Goal: Feedback & Contribution: Leave review/rating

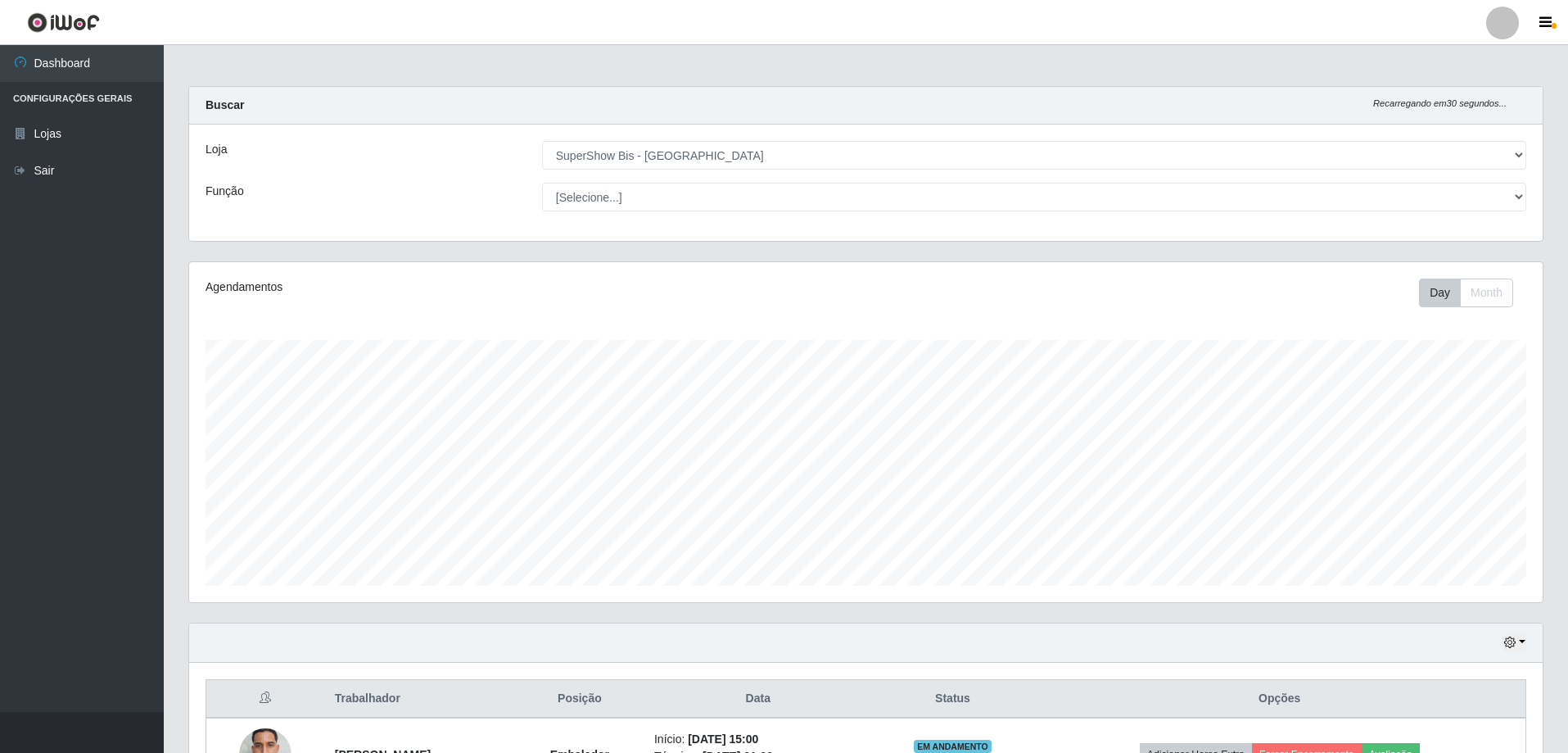
select select "59"
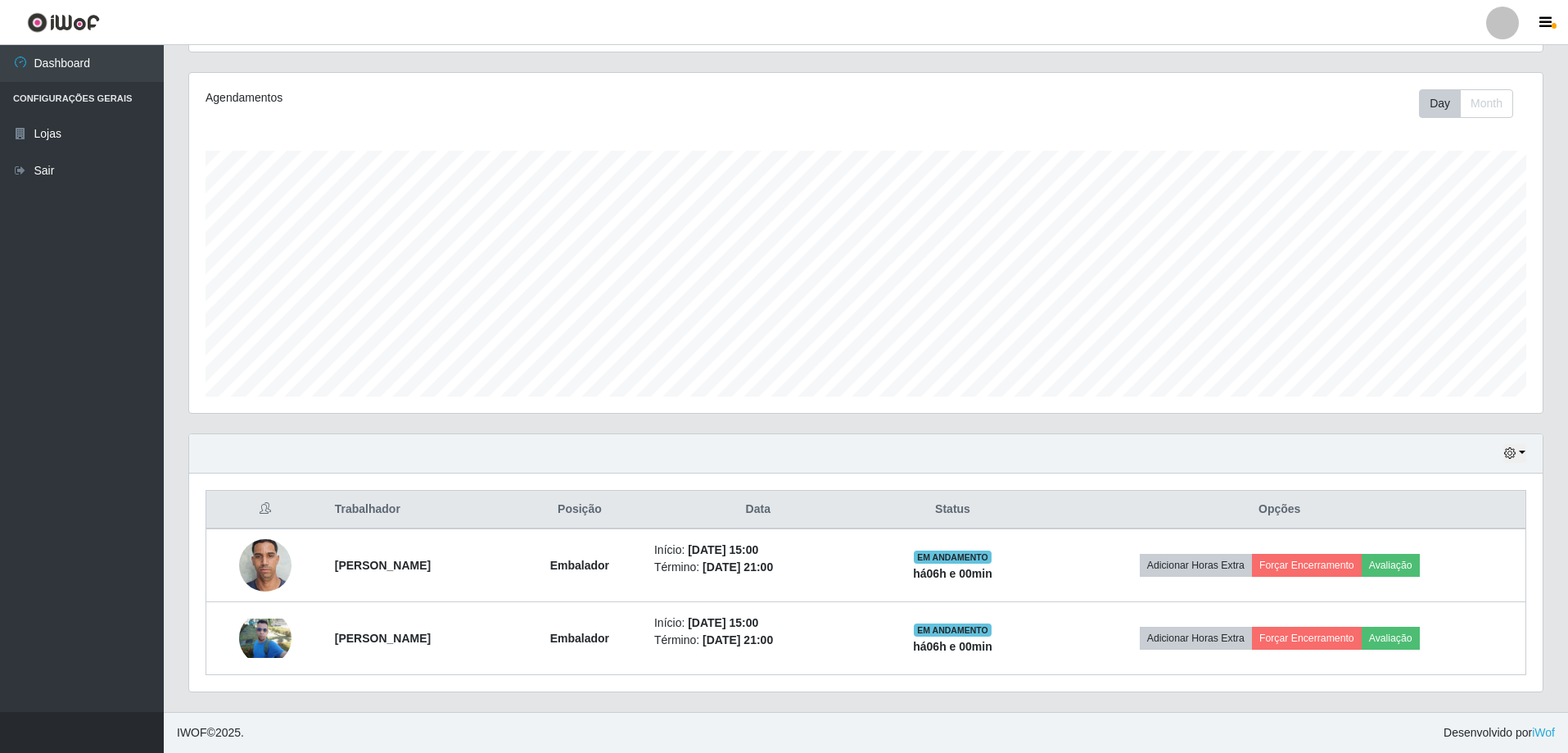
scroll to position [340, 1353]
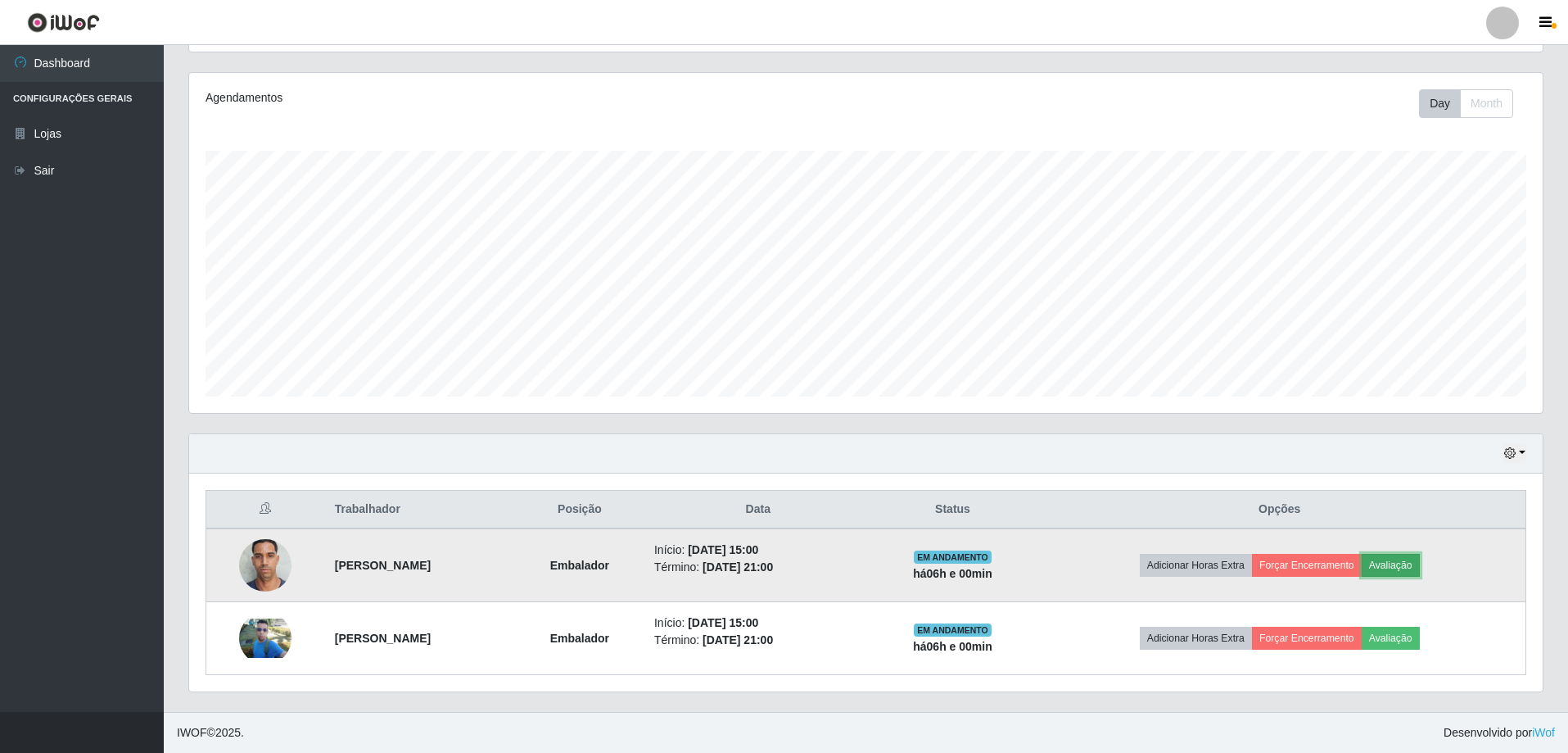
click at [1420, 568] on button "Avaliação" at bounding box center [1391, 565] width 58 height 23
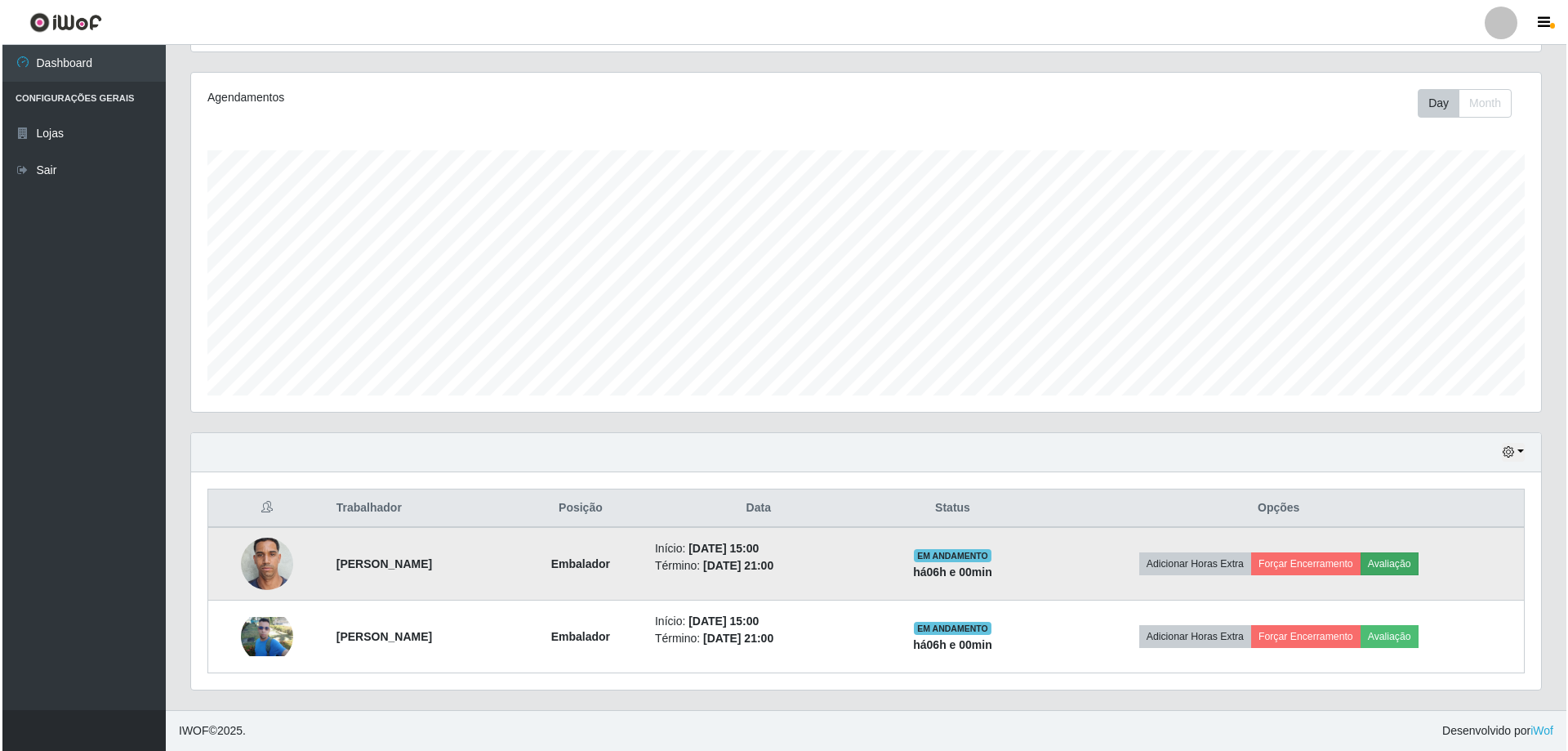
scroll to position [339, 1342]
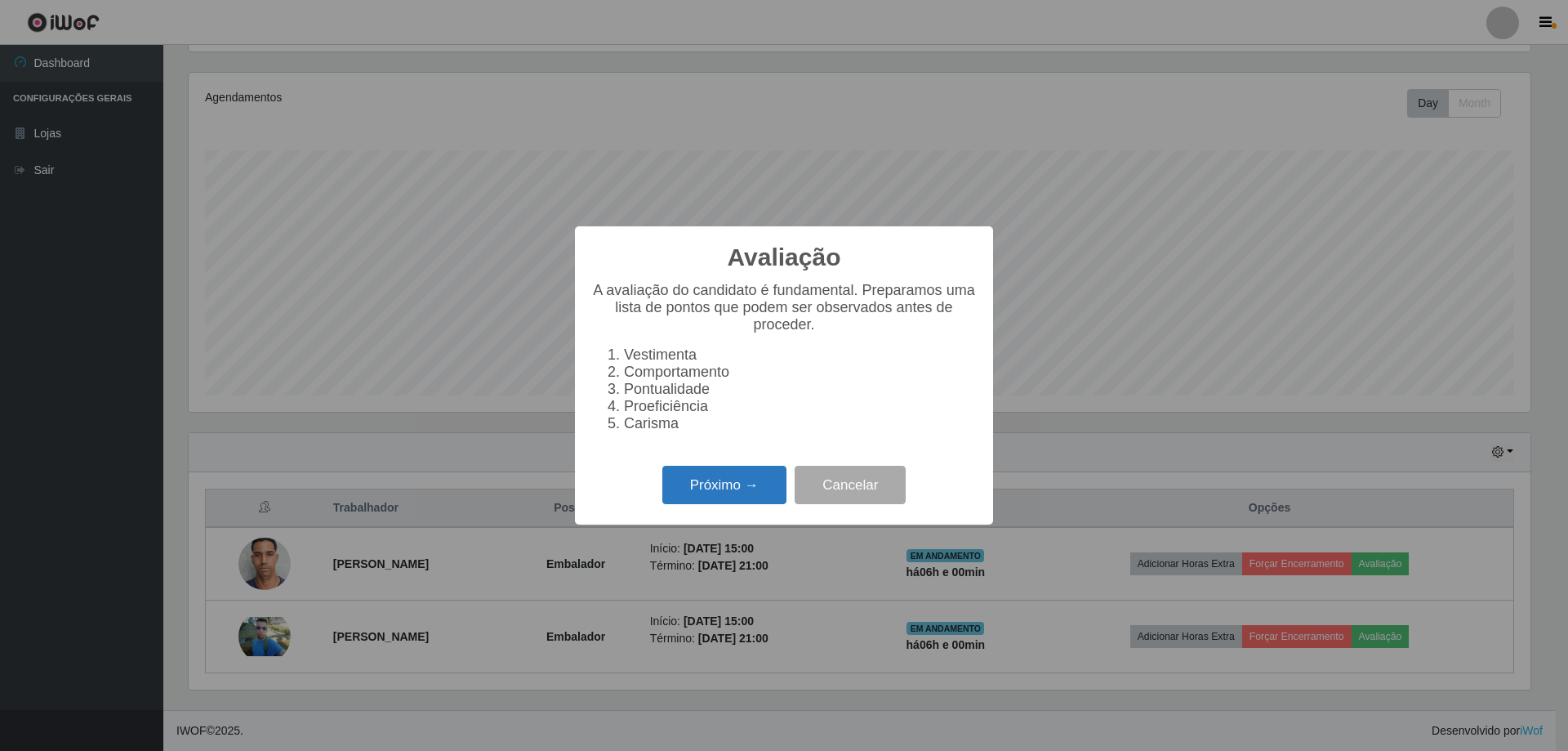
click at [717, 501] on button "Próximo →" at bounding box center [724, 485] width 124 height 38
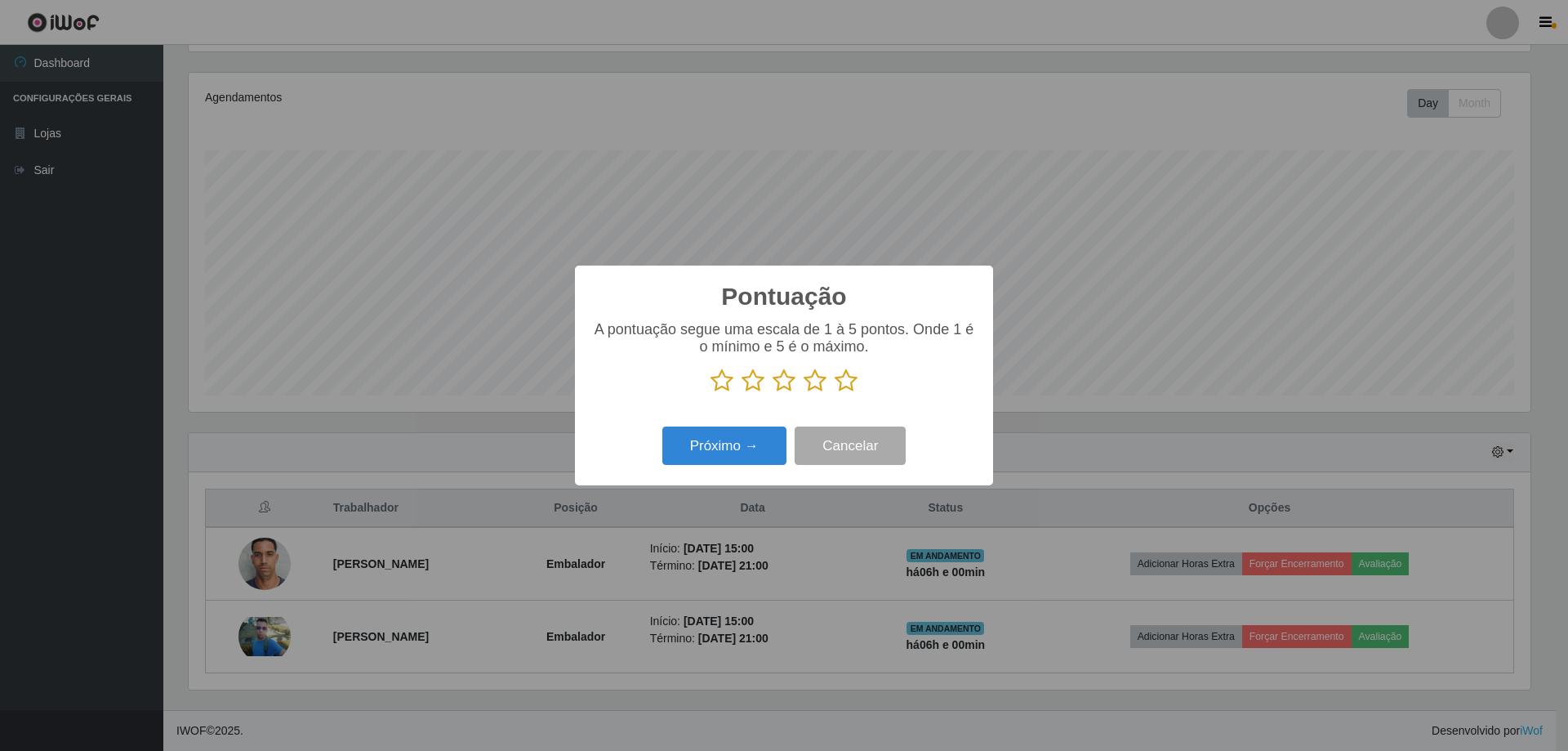
click at [846, 382] on icon at bounding box center [846, 380] width 23 height 24
click at [835, 393] on input "radio" at bounding box center [835, 393] width 0 height 0
click at [743, 450] on button "Próximo →" at bounding box center [724, 445] width 124 height 38
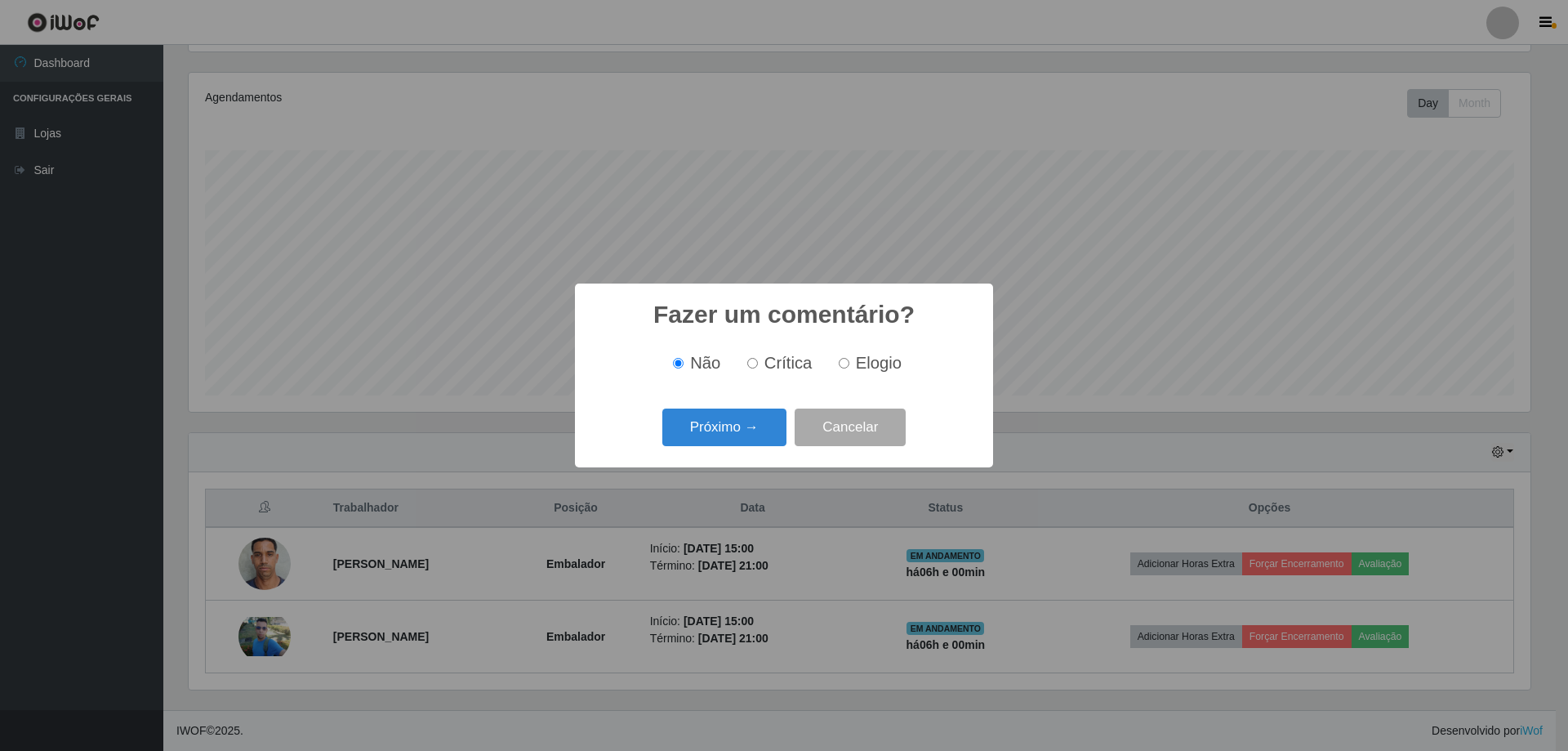
click at [843, 368] on input "Elogio" at bounding box center [843, 362] width 10 height 10
radio input "true"
click at [740, 433] on button "Próximo →" at bounding box center [724, 427] width 124 height 38
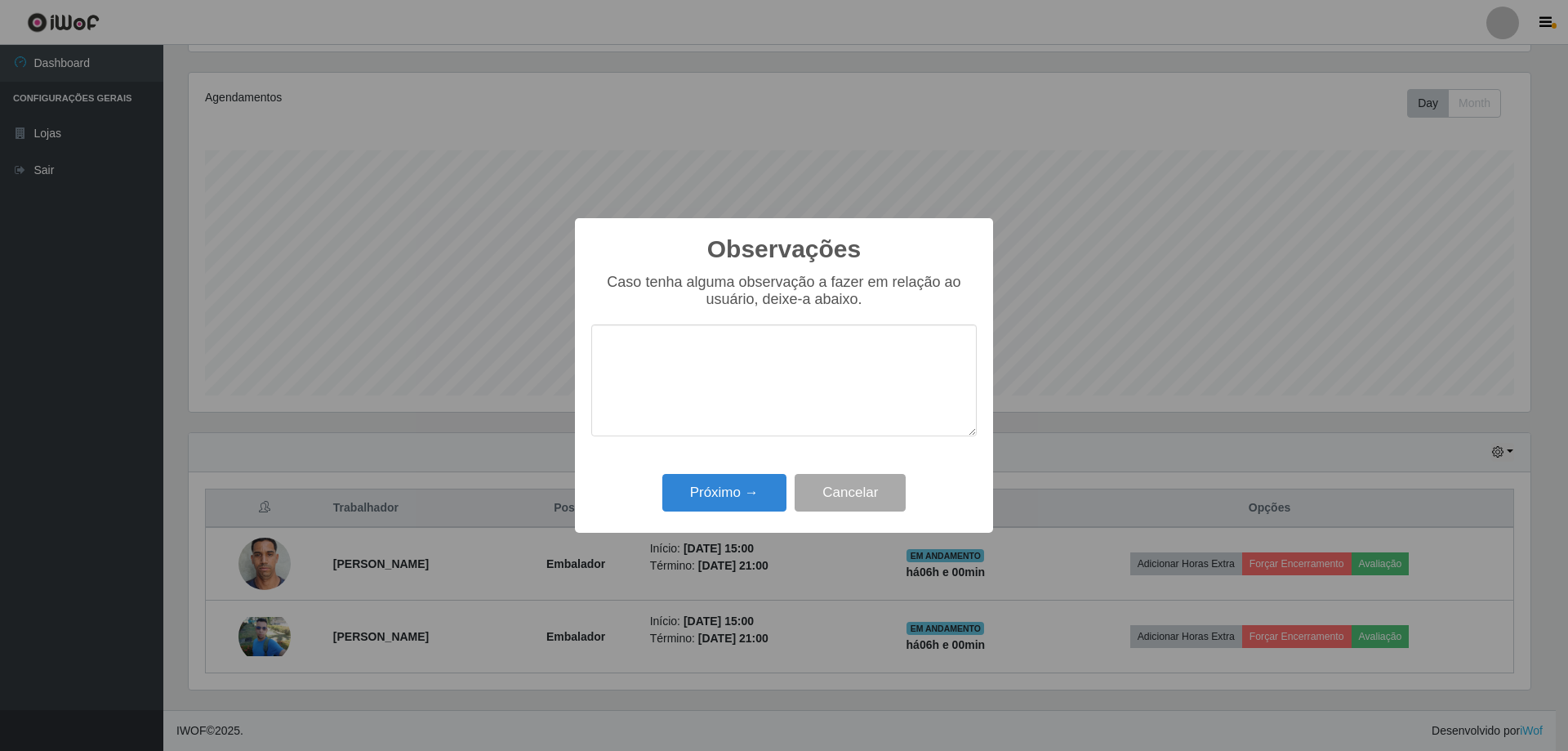
click at [610, 383] on textarea at bounding box center [784, 380] width 386 height 112
type textarea "E"
type textarea "OTIMO"
click at [735, 481] on button "Próximo →" at bounding box center [724, 492] width 124 height 38
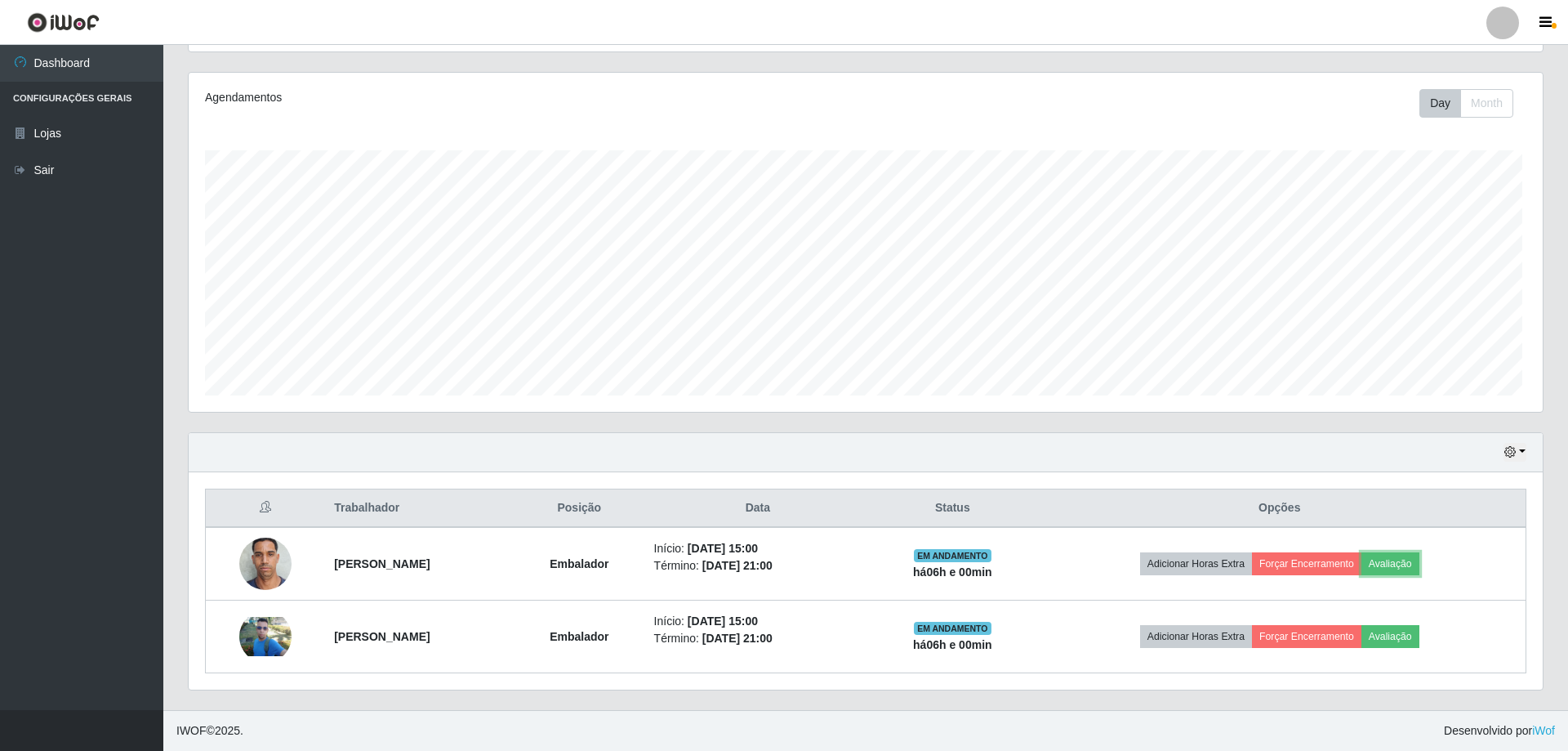
scroll to position [339, 1350]
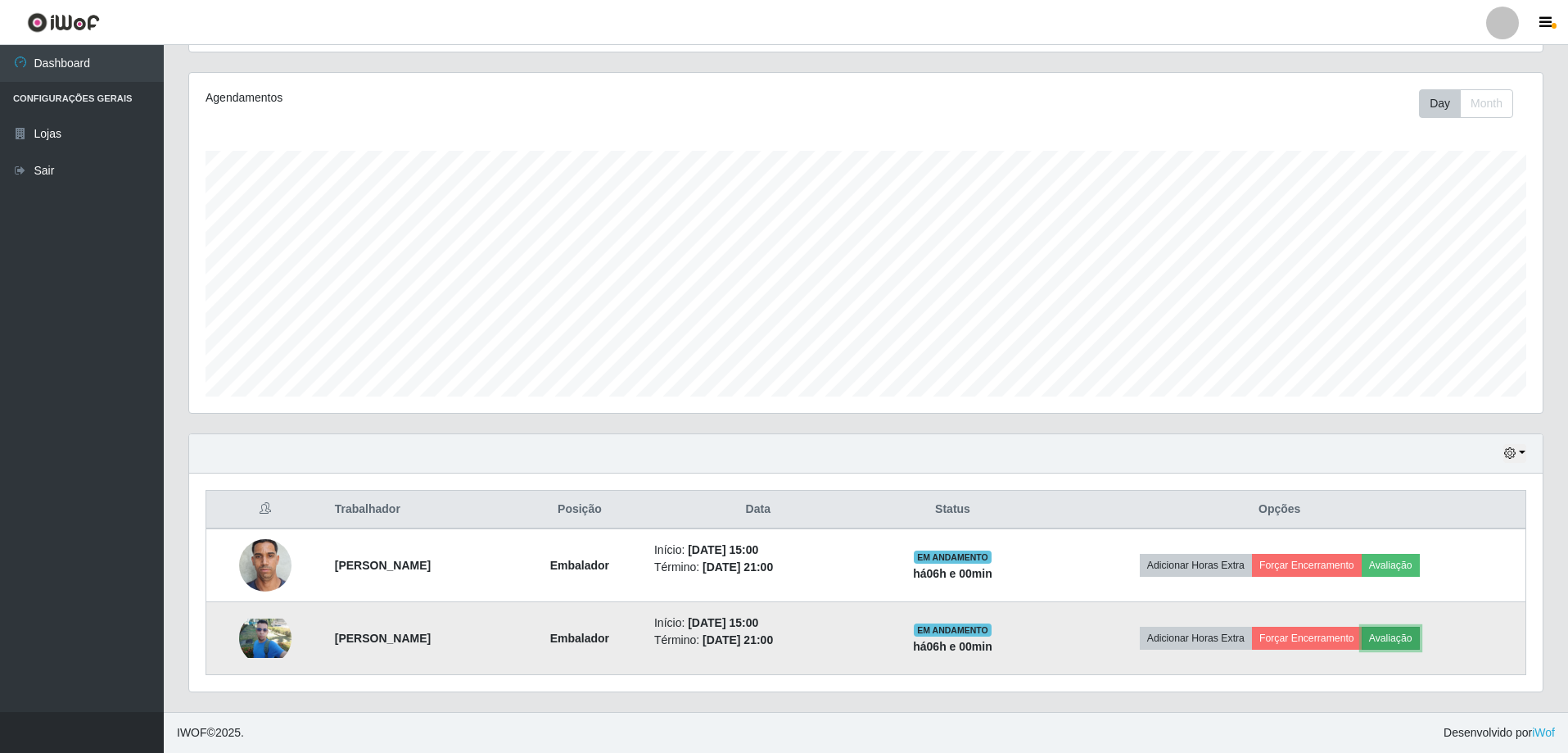
click at [1420, 640] on button "Avaliação" at bounding box center [1391, 638] width 58 height 23
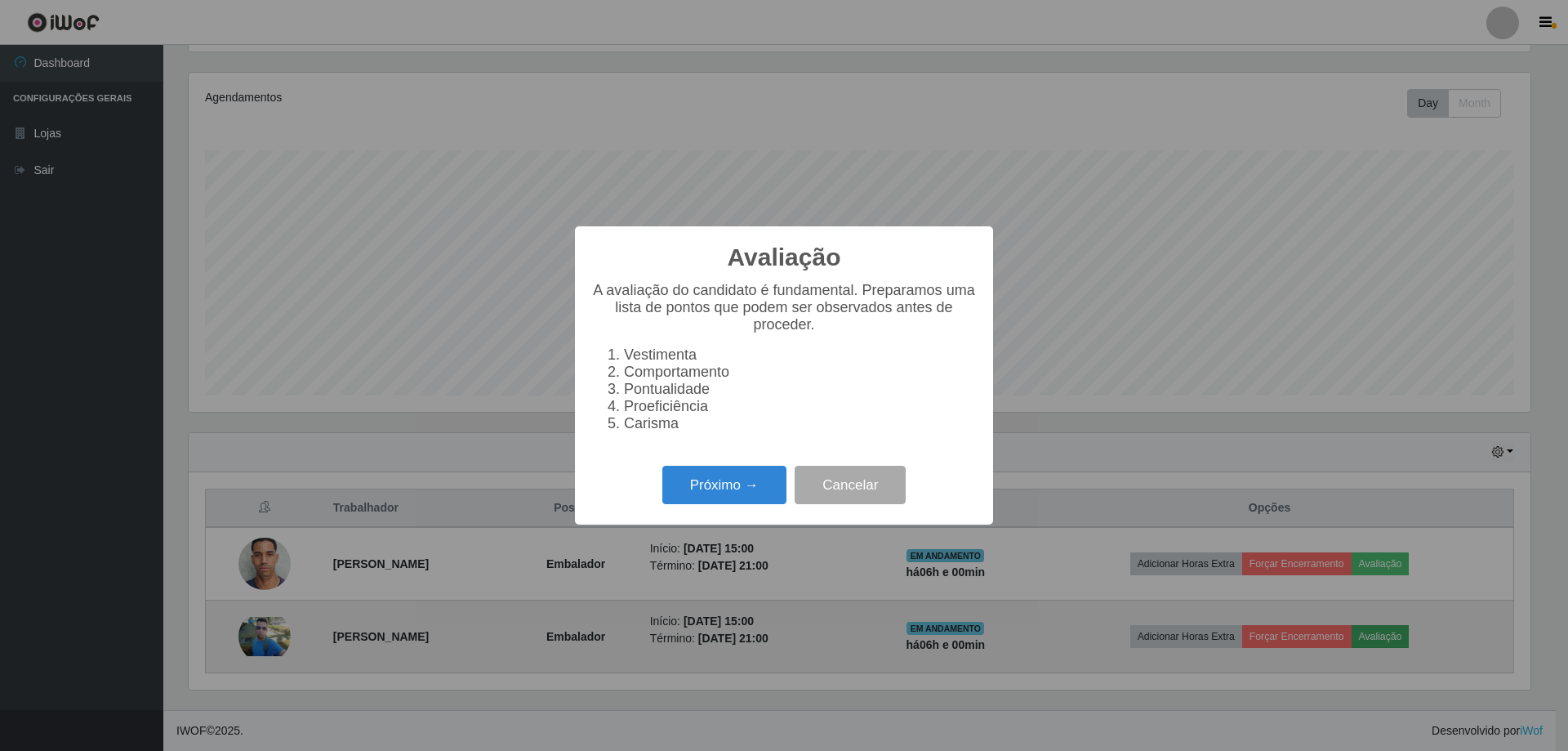
scroll to position [339, 1342]
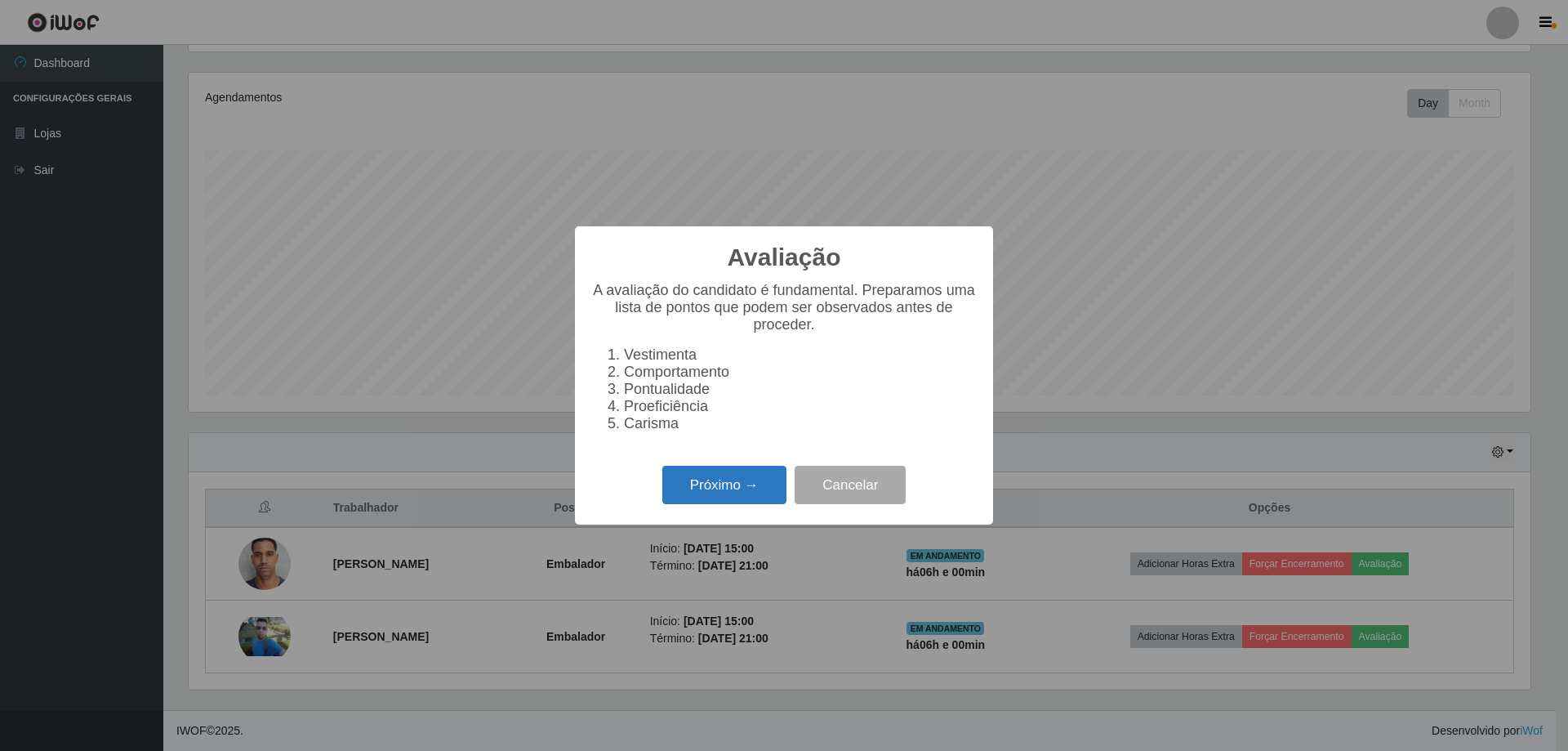
click at [707, 503] on button "Próximo →" at bounding box center [724, 485] width 124 height 38
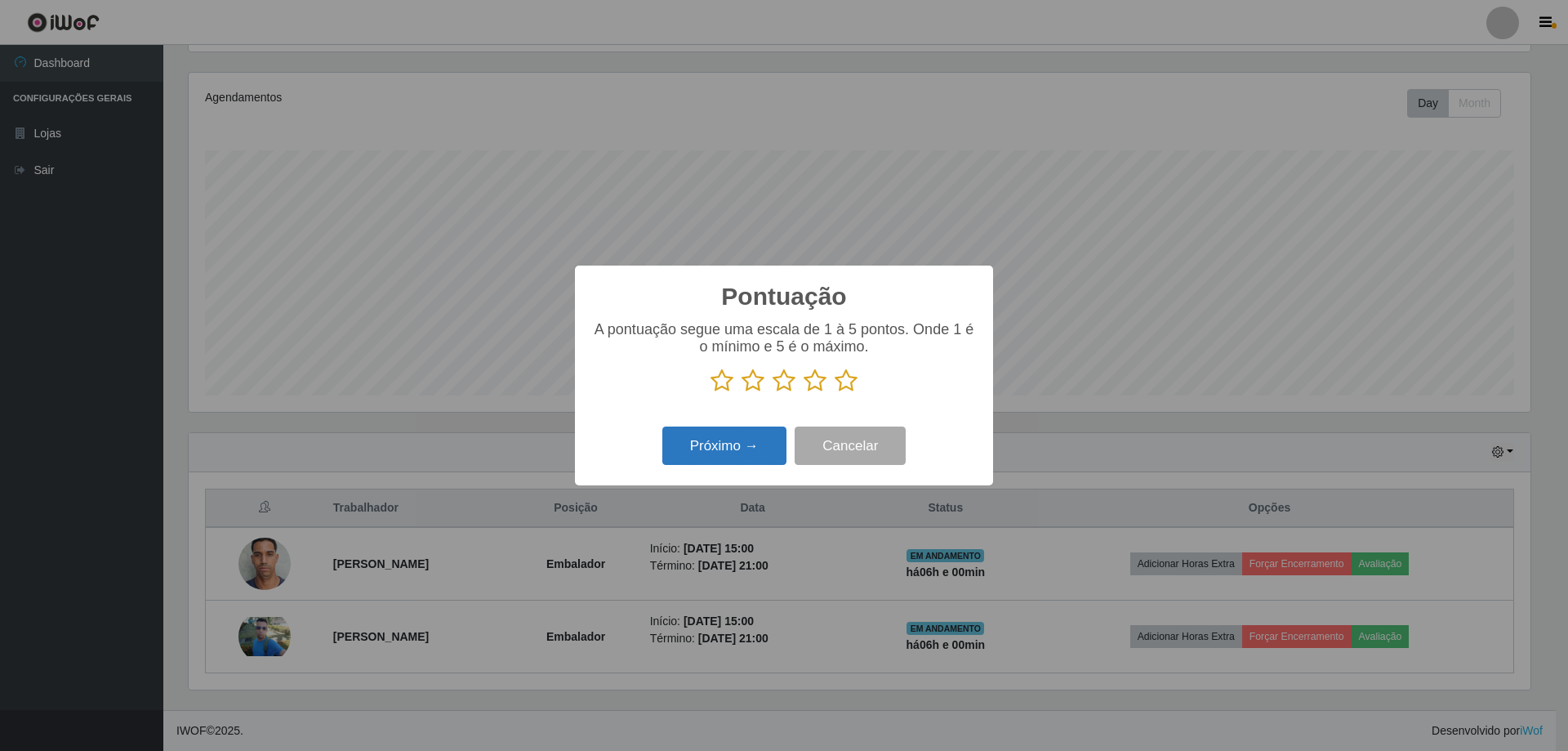
click at [698, 442] on button "Próximo →" at bounding box center [724, 445] width 124 height 38
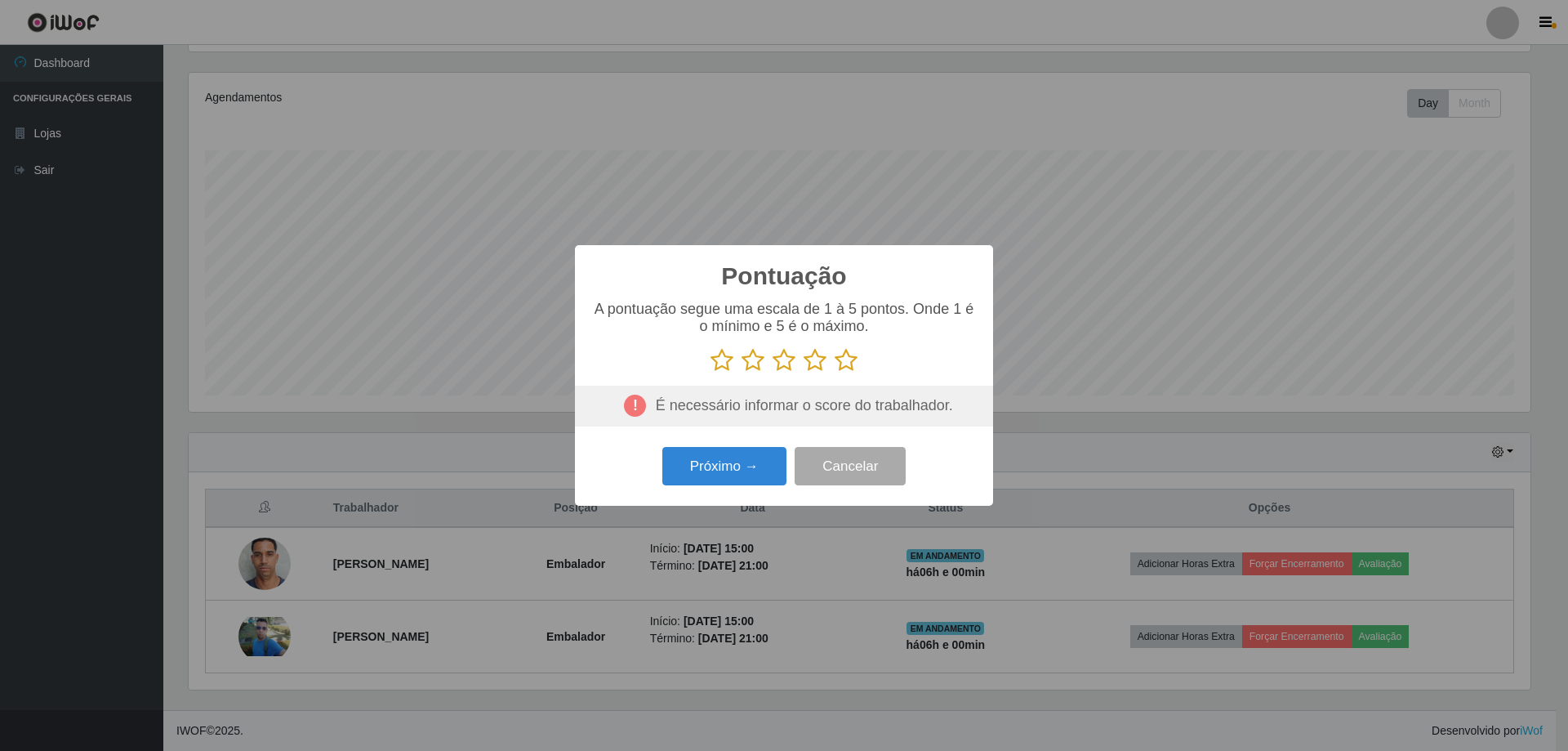
click at [853, 358] on icon at bounding box center [846, 360] width 23 height 24
click at [835, 373] on input "radio" at bounding box center [835, 373] width 0 height 0
click at [747, 472] on button "Próximo →" at bounding box center [724, 465] width 124 height 38
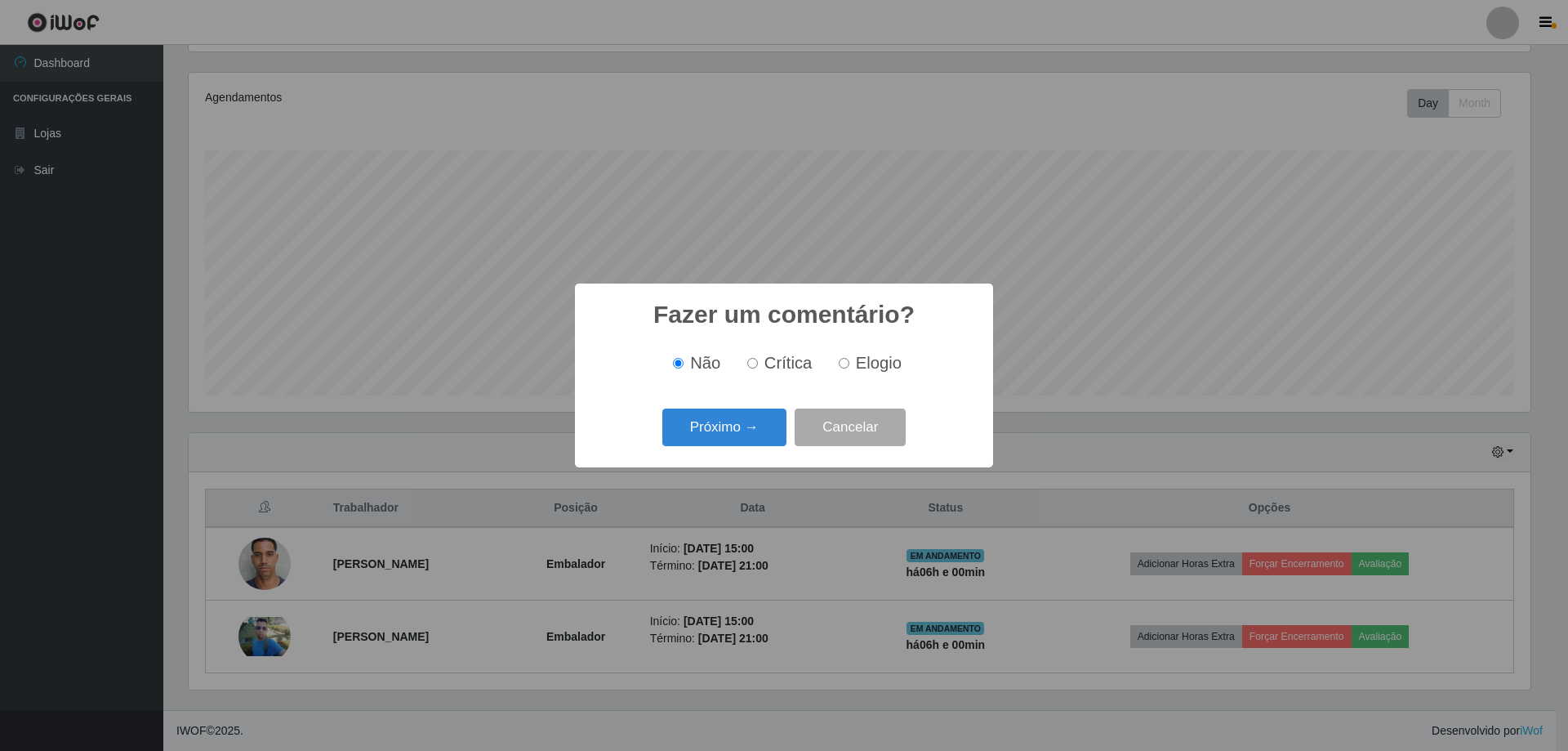
click at [850, 363] on label "Elogio" at bounding box center [866, 363] width 70 height 19
click at [850, 363] on input "Elogio" at bounding box center [843, 362] width 10 height 10
radio input "true"
click at [742, 428] on button "Próximo →" at bounding box center [724, 427] width 124 height 38
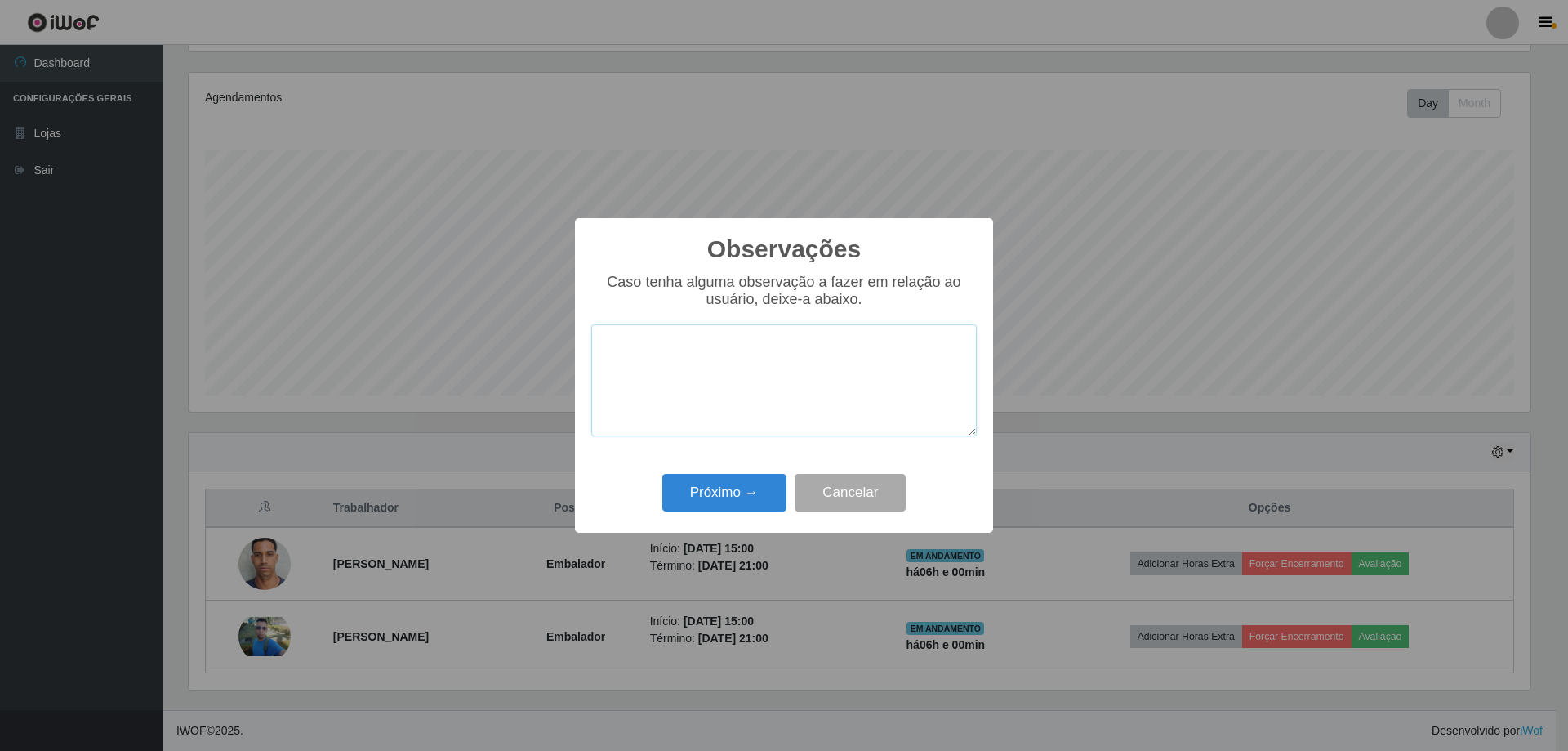
click at [702, 396] on textarea at bounding box center [784, 380] width 386 height 112
type textarea "OTIMO"
click at [734, 505] on button "Próximo →" at bounding box center [724, 492] width 124 height 38
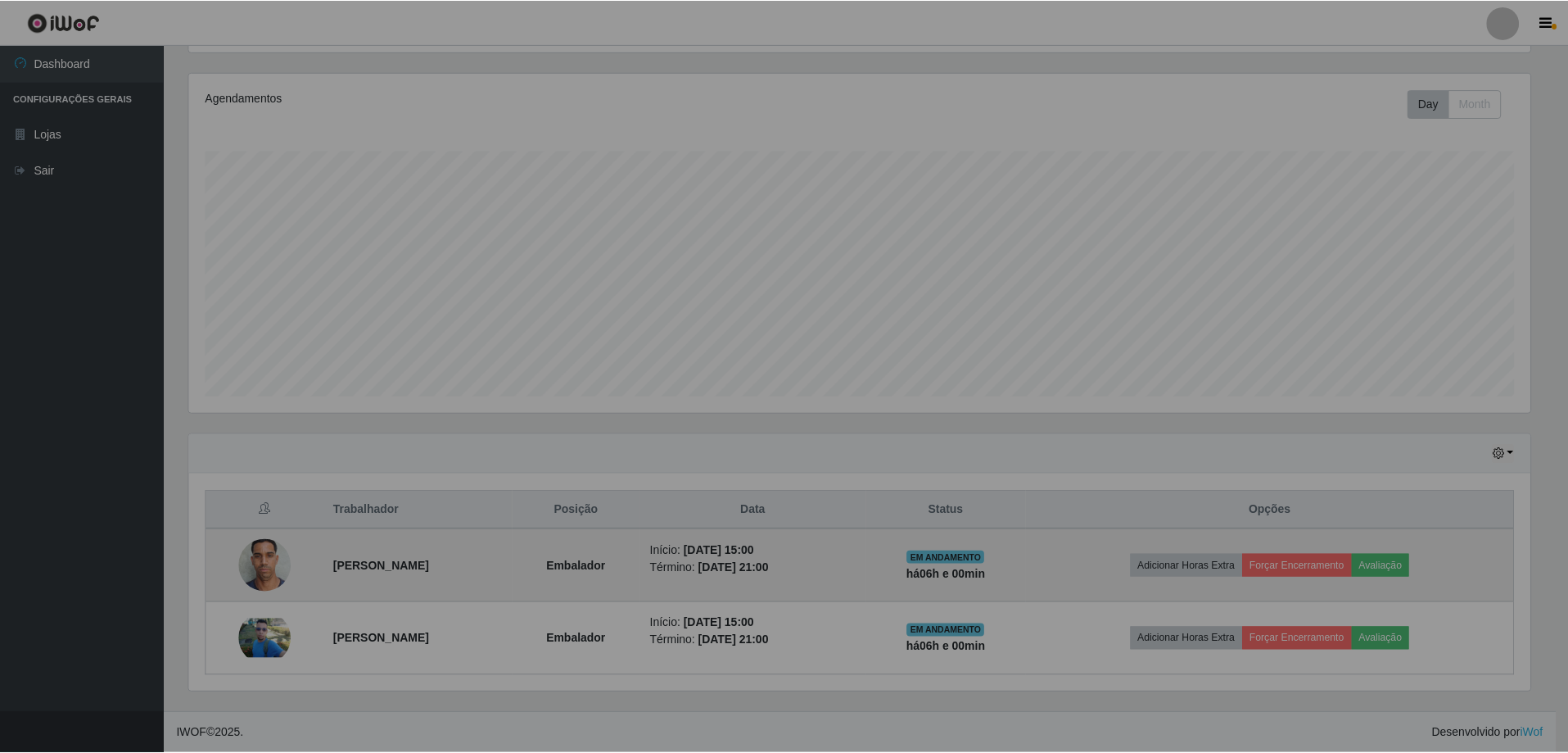
scroll to position [340, 1353]
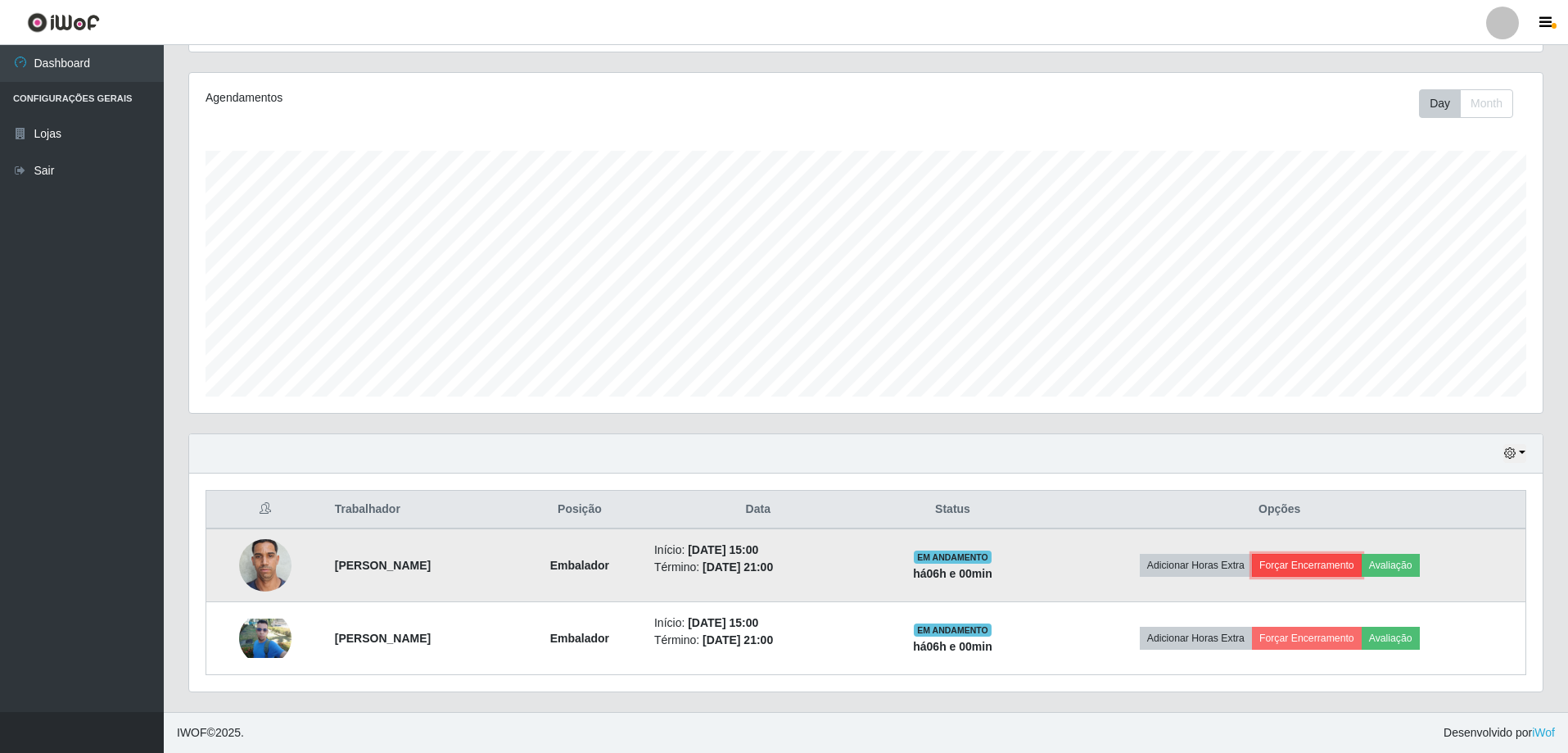
click at [1327, 569] on button "Forçar Encerramento" at bounding box center [1306, 565] width 109 height 23
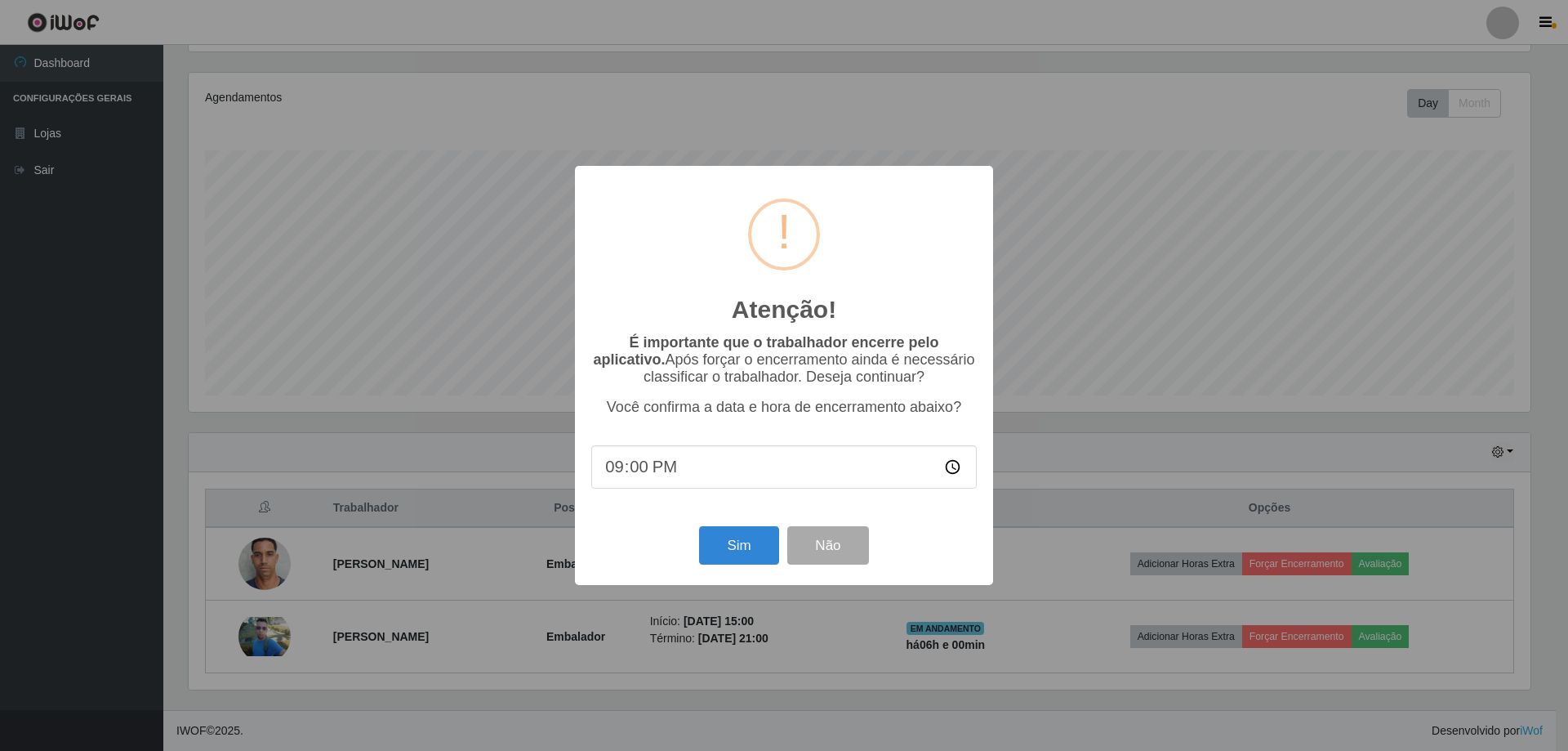
click at [1096, 334] on div "Atenção! × É importante que o trabalhador encerre pelo aplicativo. Após forçar …" at bounding box center [784, 376] width 1568 height 751
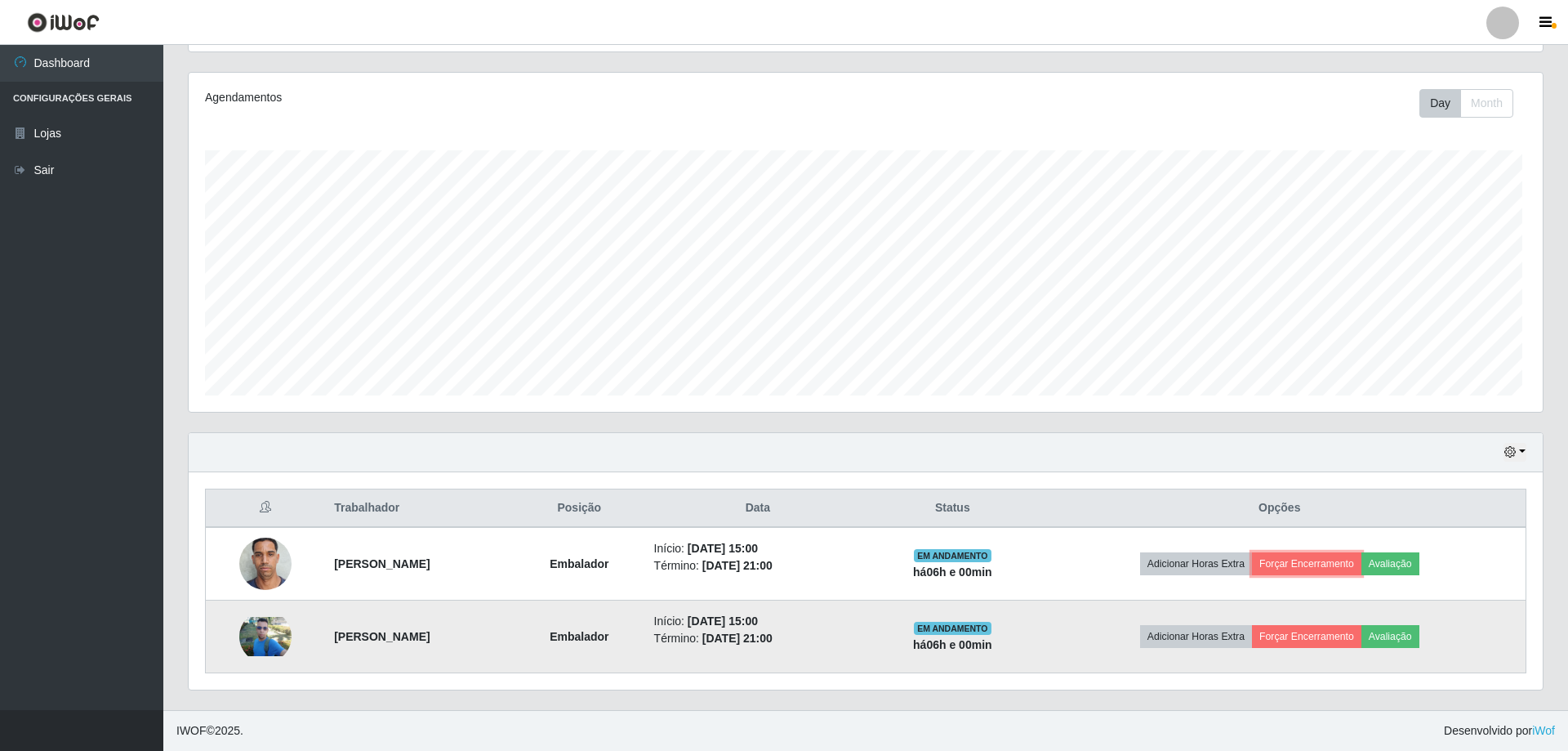
scroll to position [339, 1350]
click at [1329, 631] on button "Forçar Encerramento" at bounding box center [1302, 636] width 109 height 23
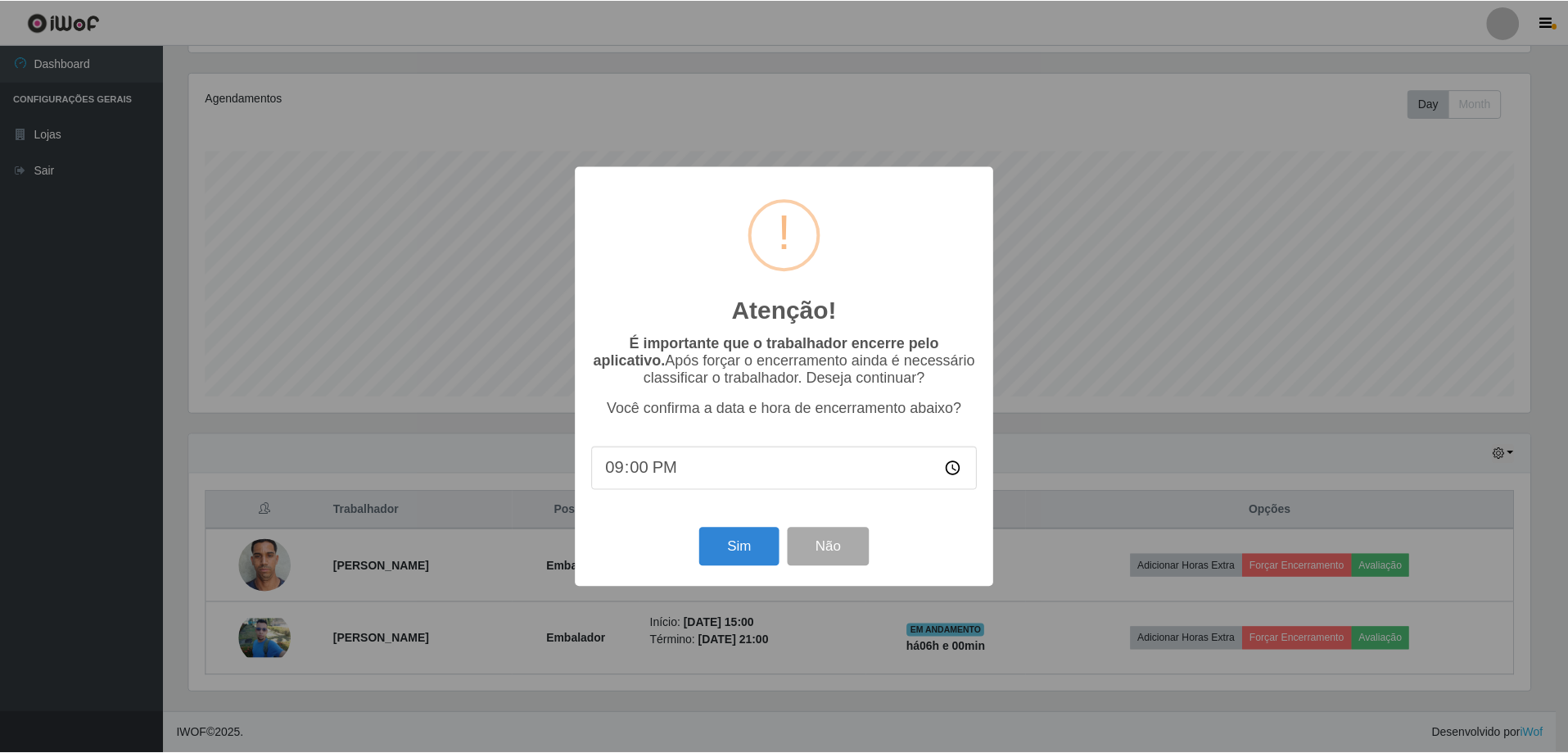
scroll to position [340, 1345]
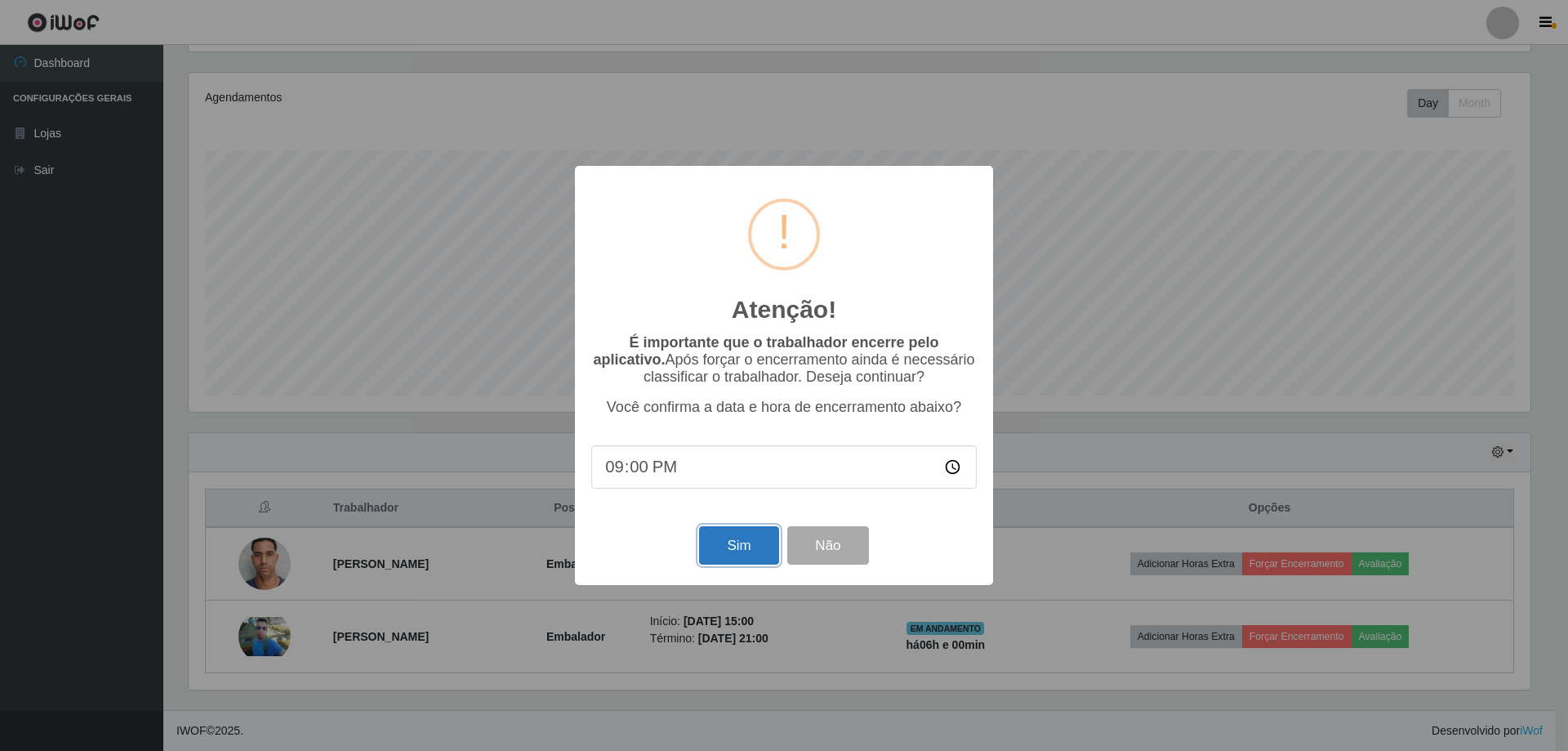
click at [731, 550] on button "Sim" at bounding box center [738, 544] width 79 height 38
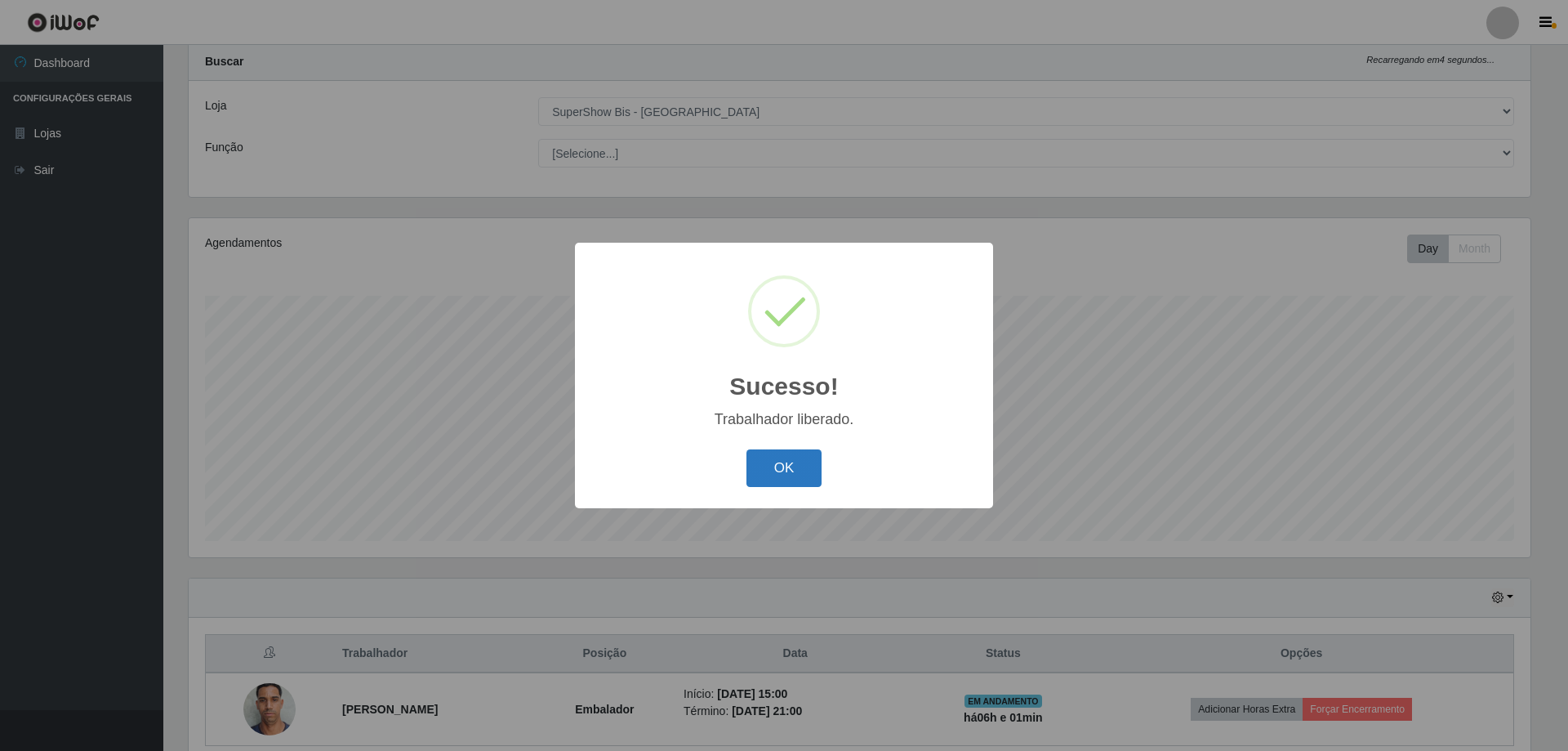
click at [769, 480] on button "OK" at bounding box center [784, 468] width 76 height 38
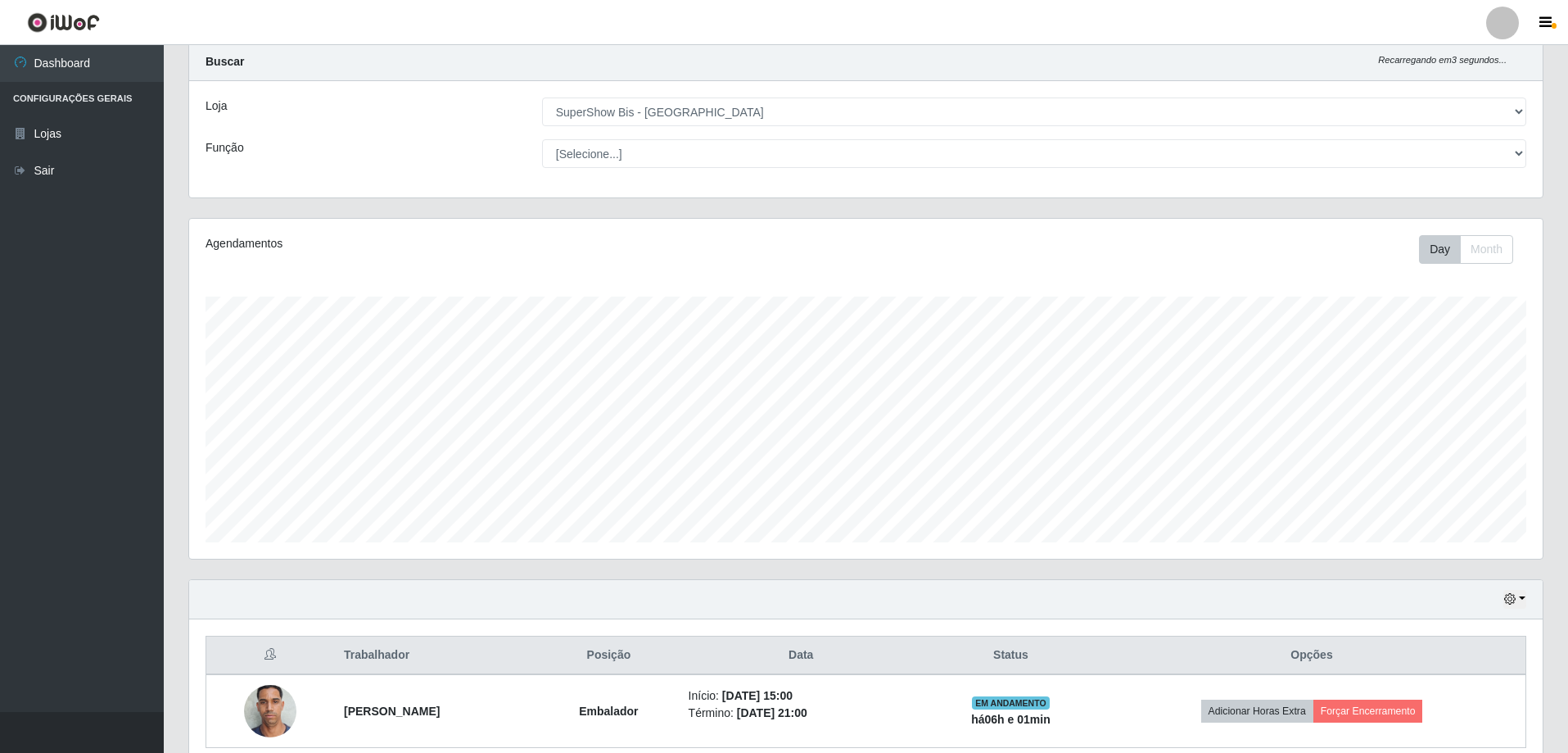
scroll to position [0, 0]
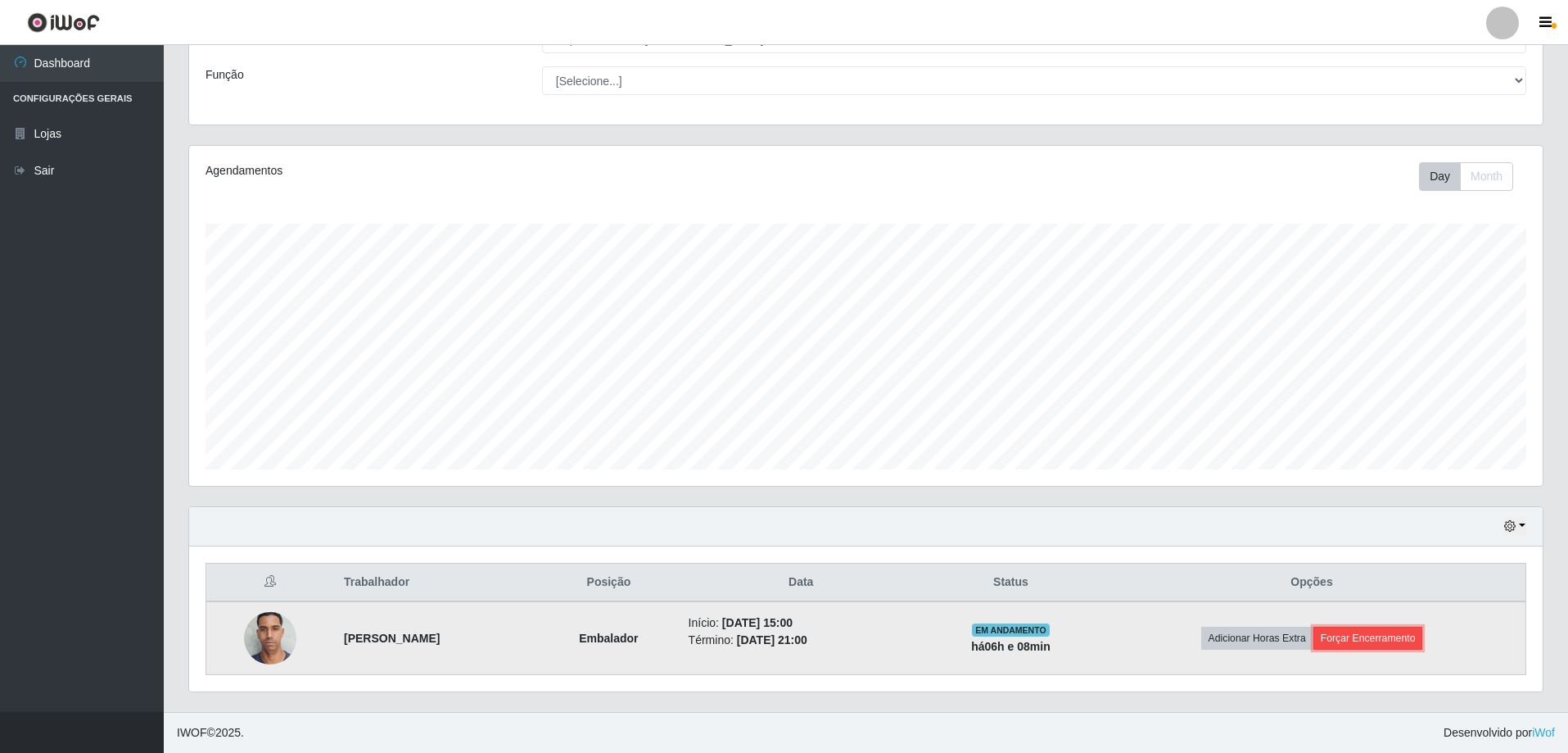
click at [1389, 633] on button "Forçar Encerramento" at bounding box center [1367, 638] width 109 height 23
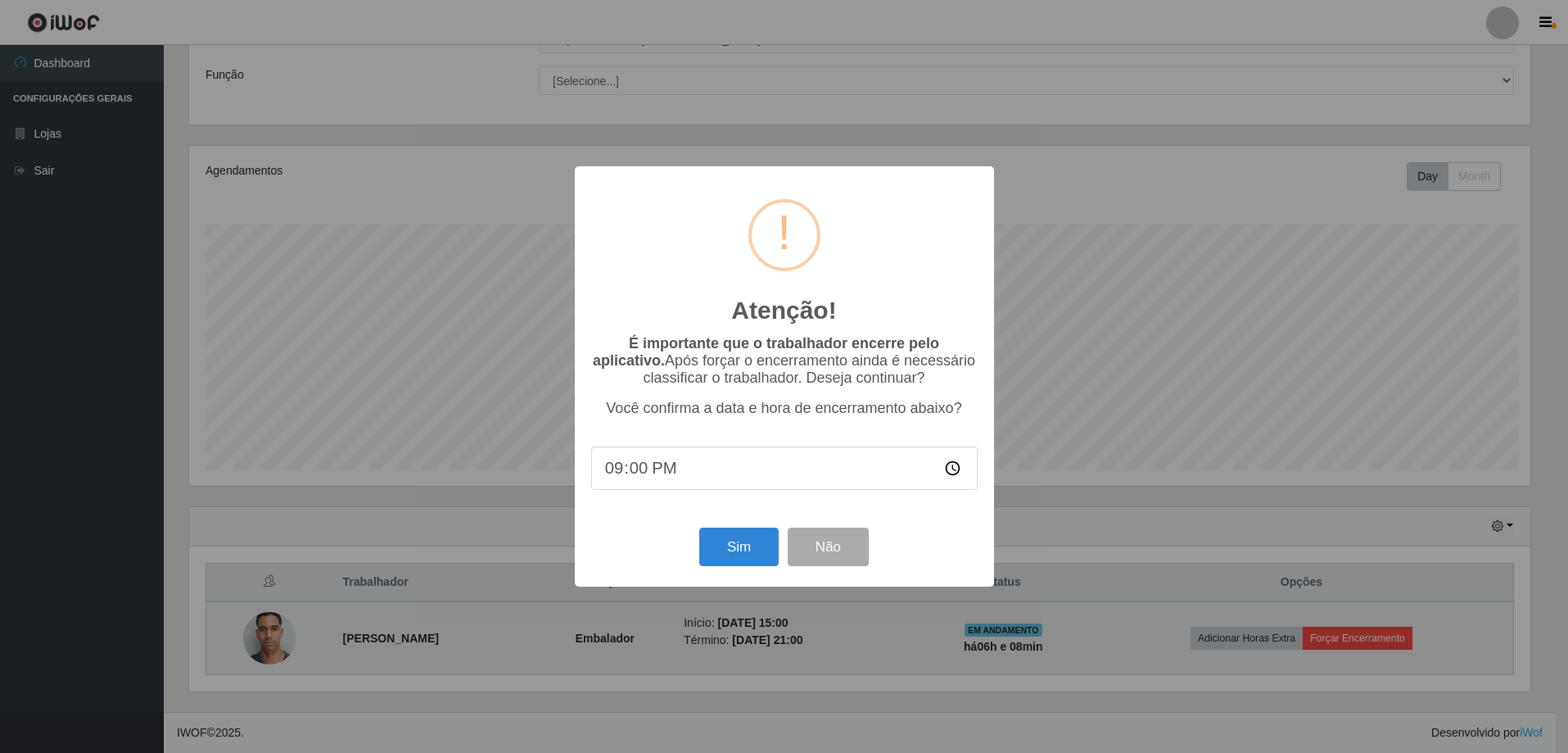
scroll to position [340, 1345]
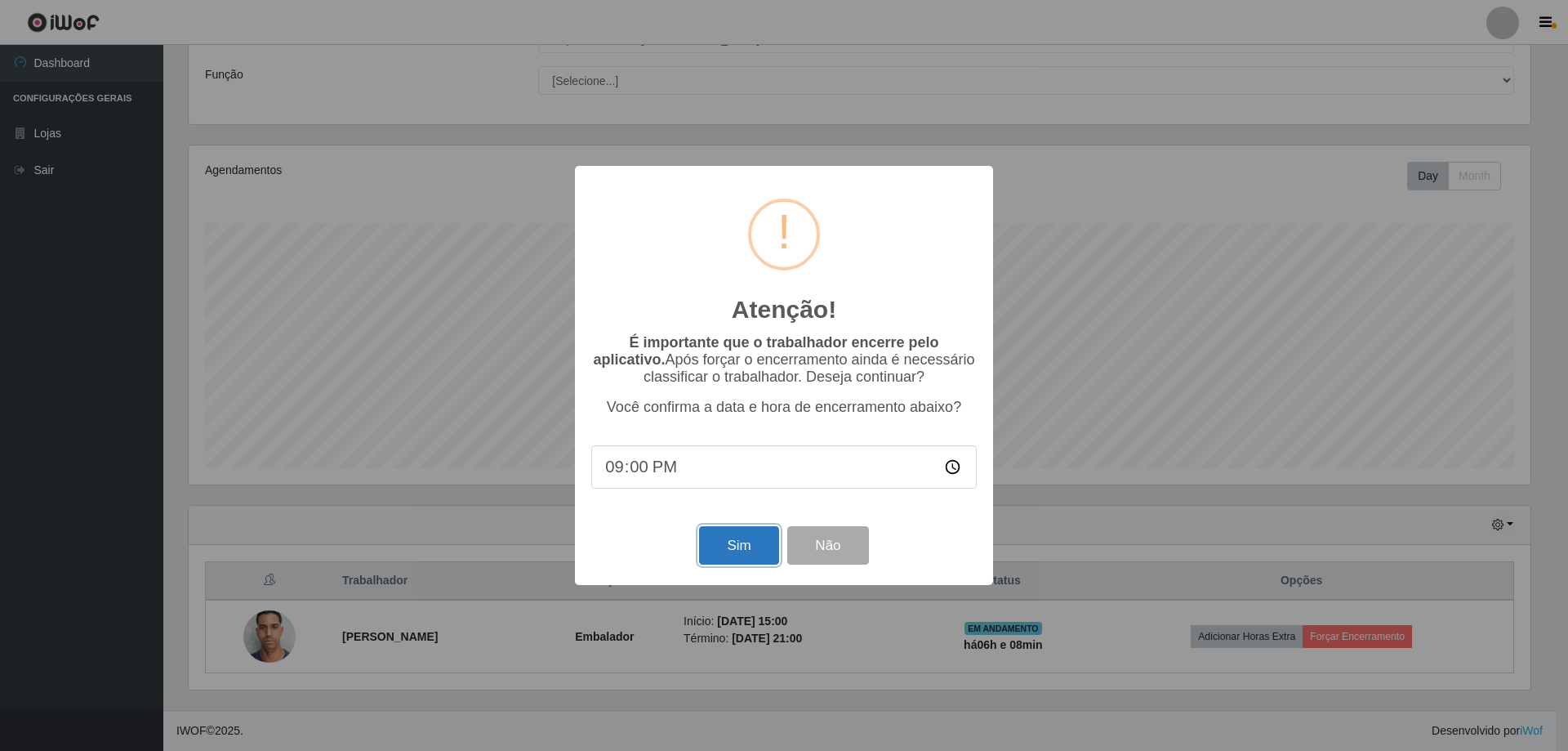
click at [751, 550] on button "Sim" at bounding box center [738, 544] width 79 height 38
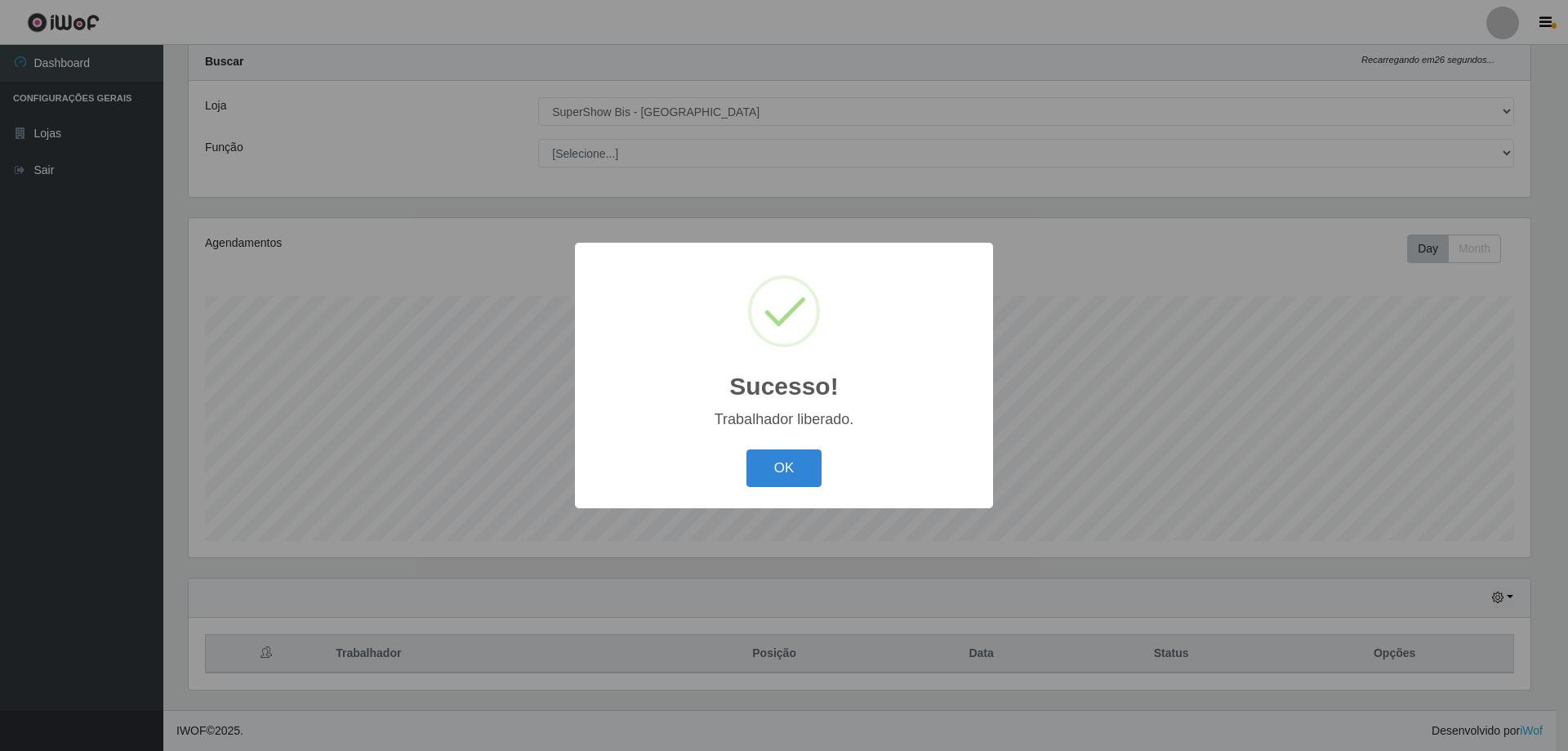
drag, startPoint x: 797, startPoint y: 467, endPoint x: 842, endPoint y: 459, distance: 45.7
click at [797, 466] on button "OK" at bounding box center [784, 468] width 76 height 38
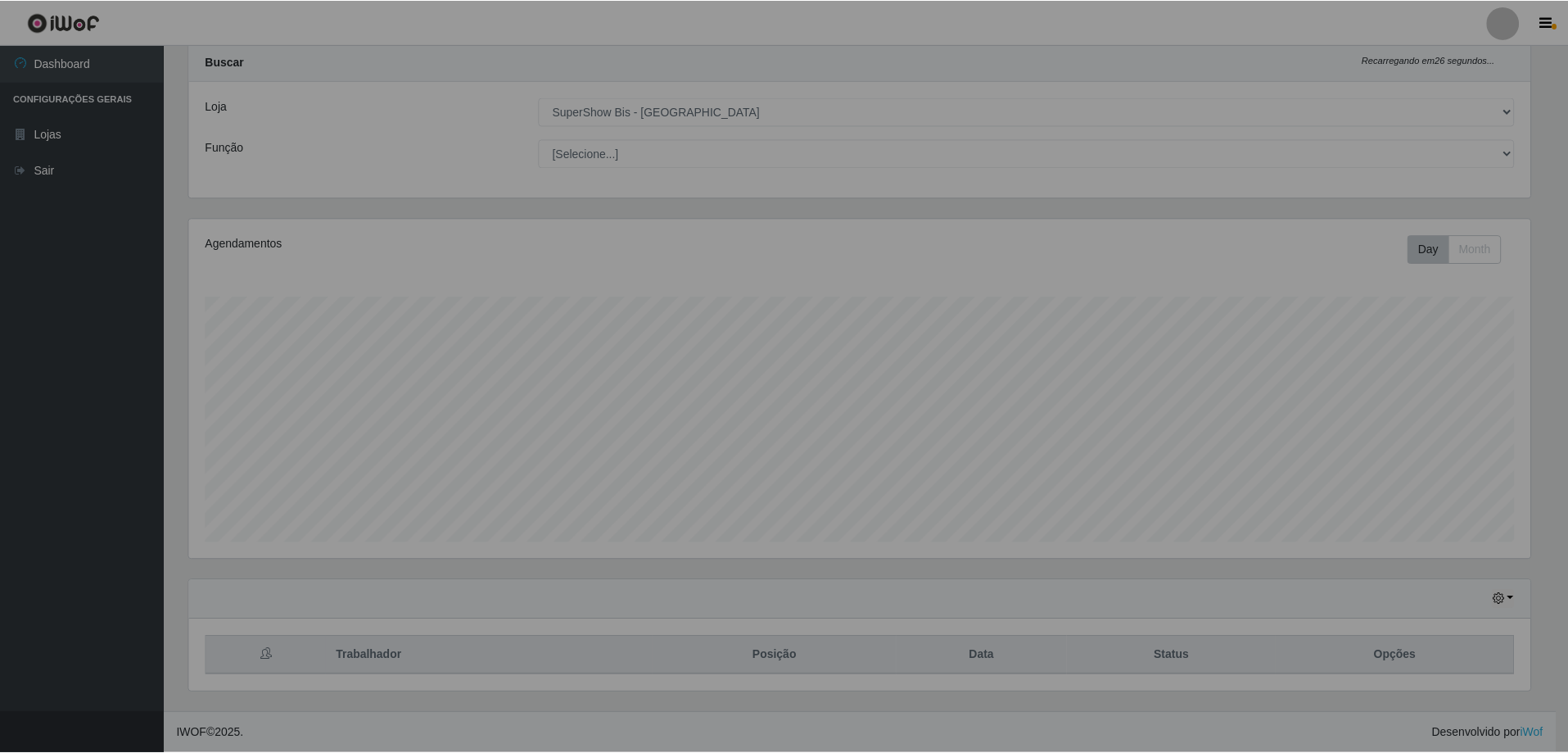
scroll to position [340, 1353]
